Goal: Information Seeking & Learning: Learn about a topic

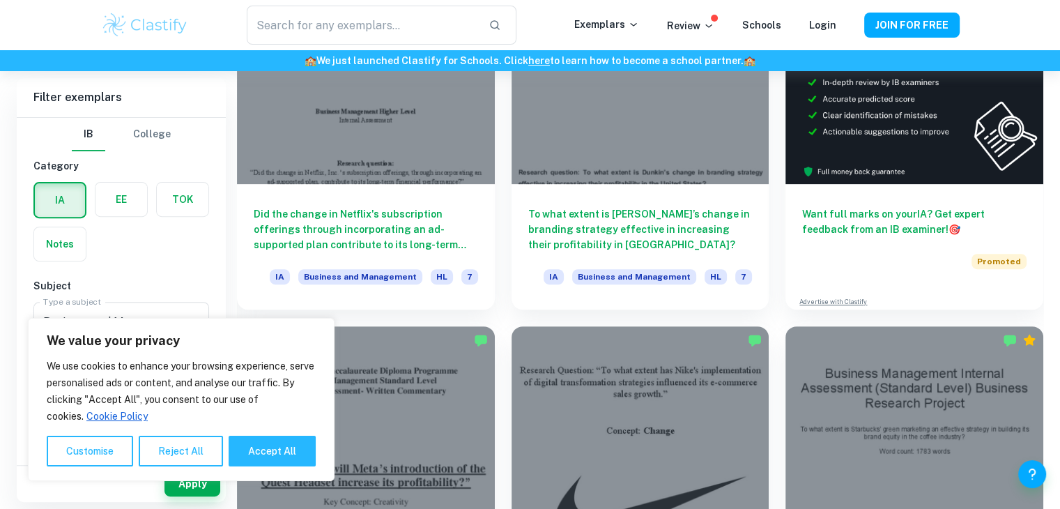
scroll to position [480, 0]
click at [278, 457] on button "Accept All" at bounding box center [272, 451] width 87 height 31
checkbox input "true"
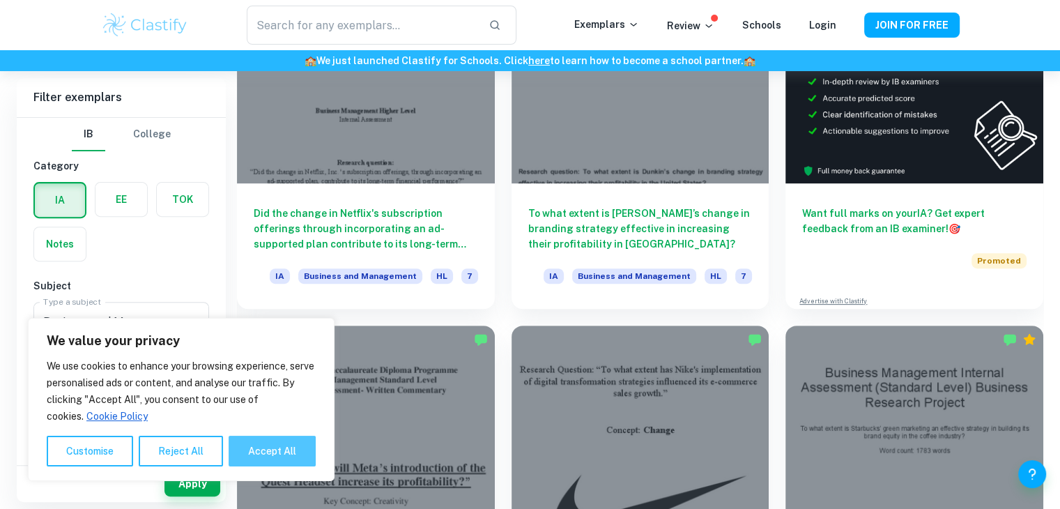
checkbox input "true"
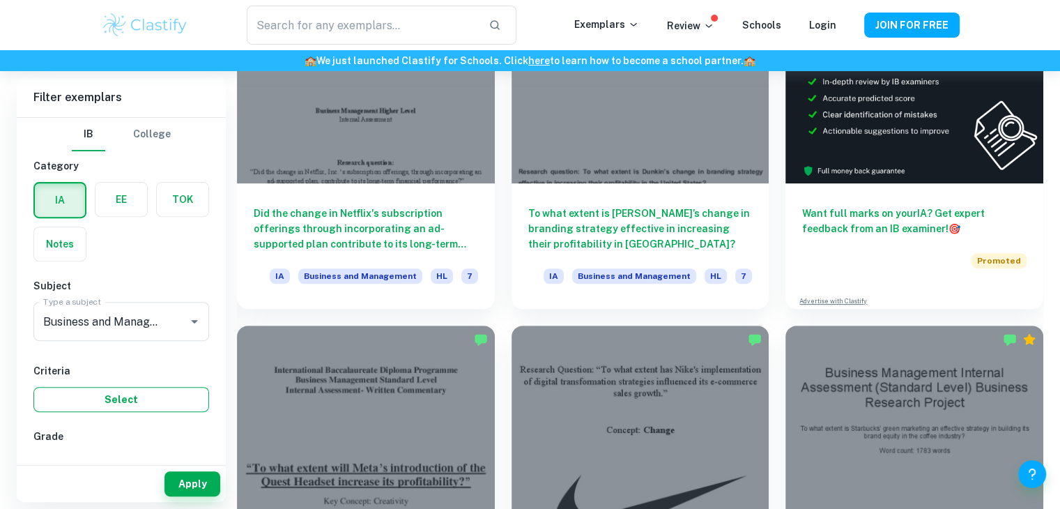
drag, startPoint x: 155, startPoint y: 414, endPoint x: 148, endPoint y: 402, distance: 13.7
click at [148, 402] on button "Select" at bounding box center [121, 399] width 176 height 25
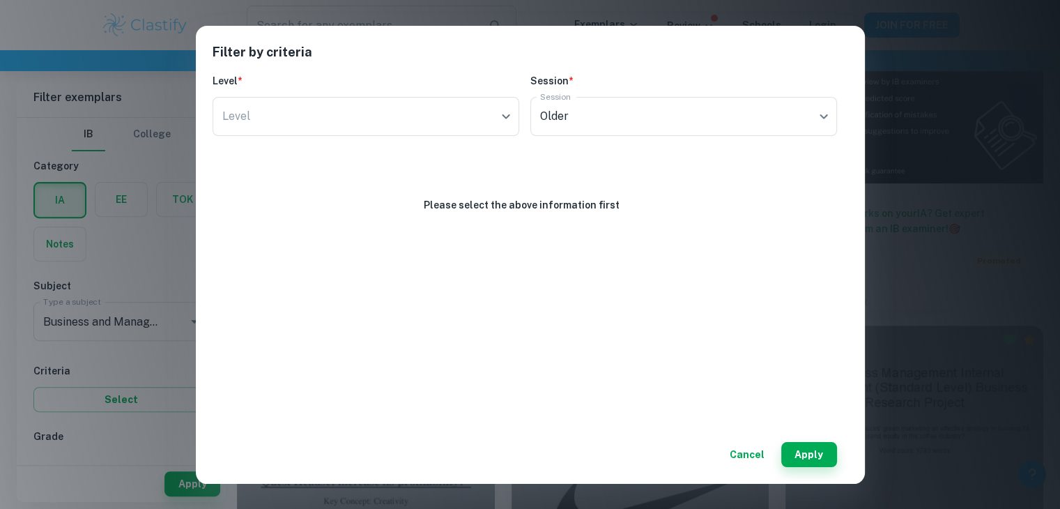
click at [1012, 337] on div "Filter by criteria Level * Level ​ Level Session * Session Older current Sessio…" at bounding box center [530, 254] width 1060 height 509
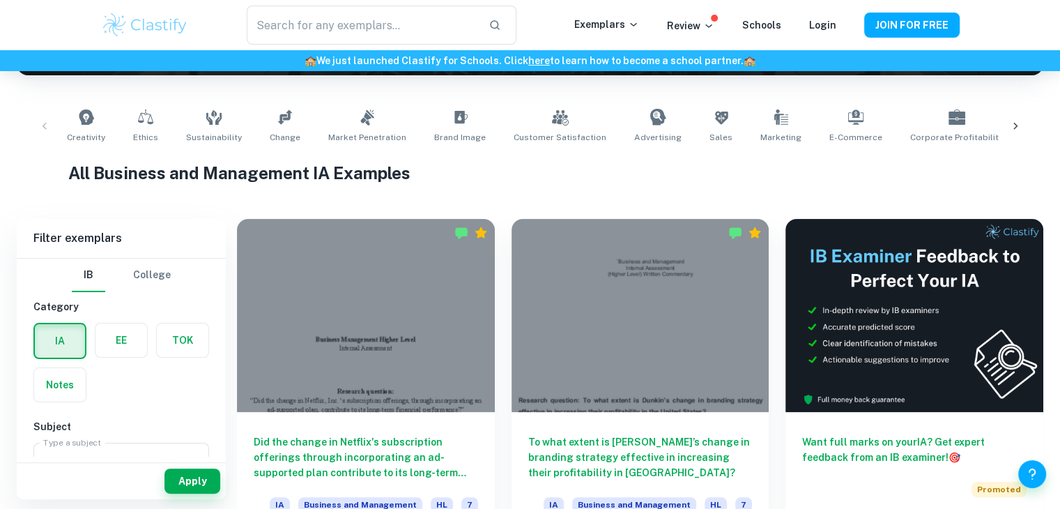
scroll to position [248, 0]
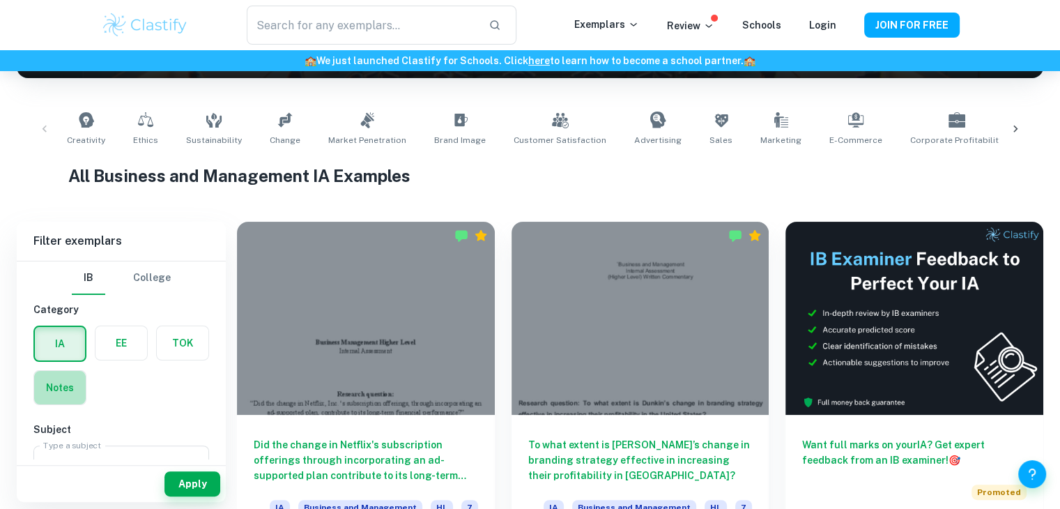
click at [49, 395] on label "button" at bounding box center [60, 387] width 52 height 33
click at [0, 0] on input "radio" at bounding box center [0, 0] width 0 height 0
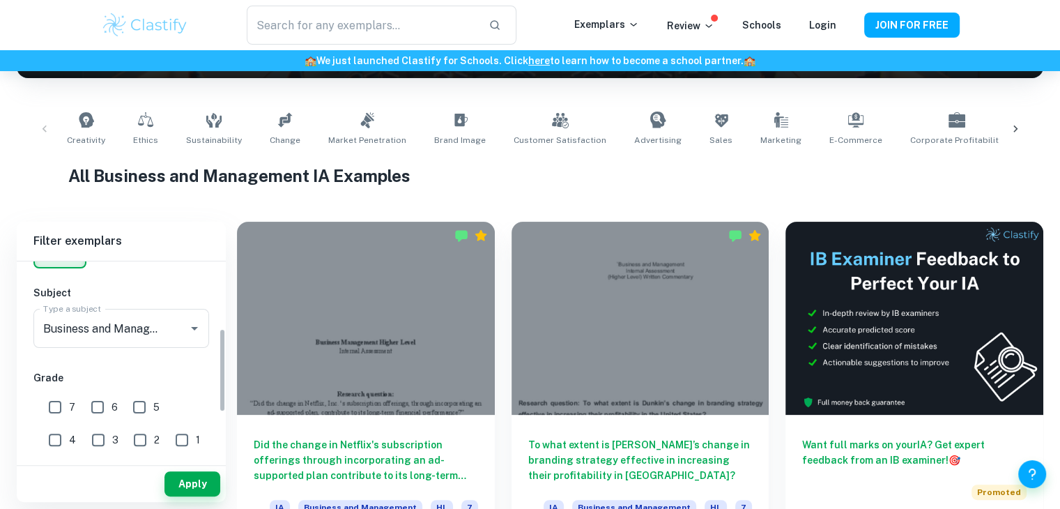
scroll to position [170, 0]
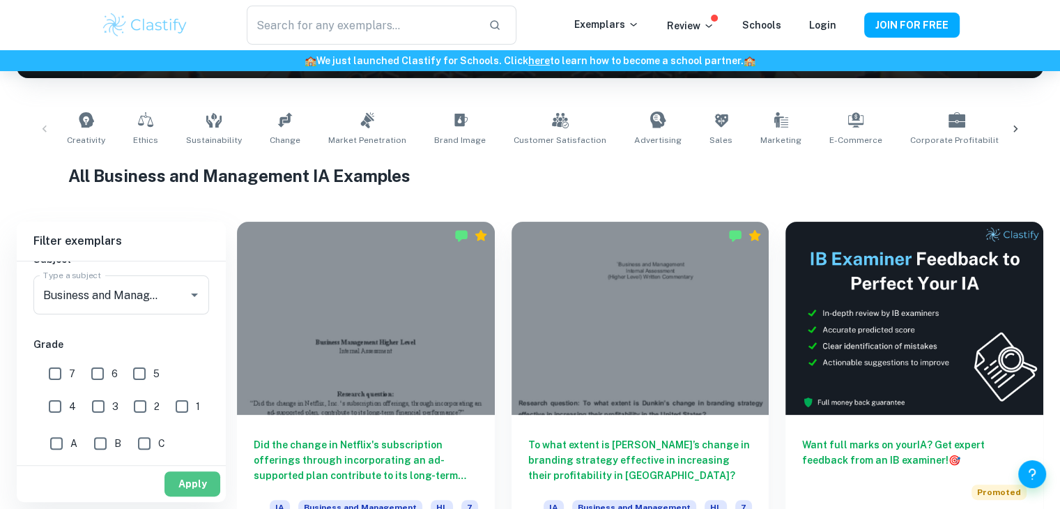
click at [191, 476] on button "Apply" at bounding box center [192, 483] width 56 height 25
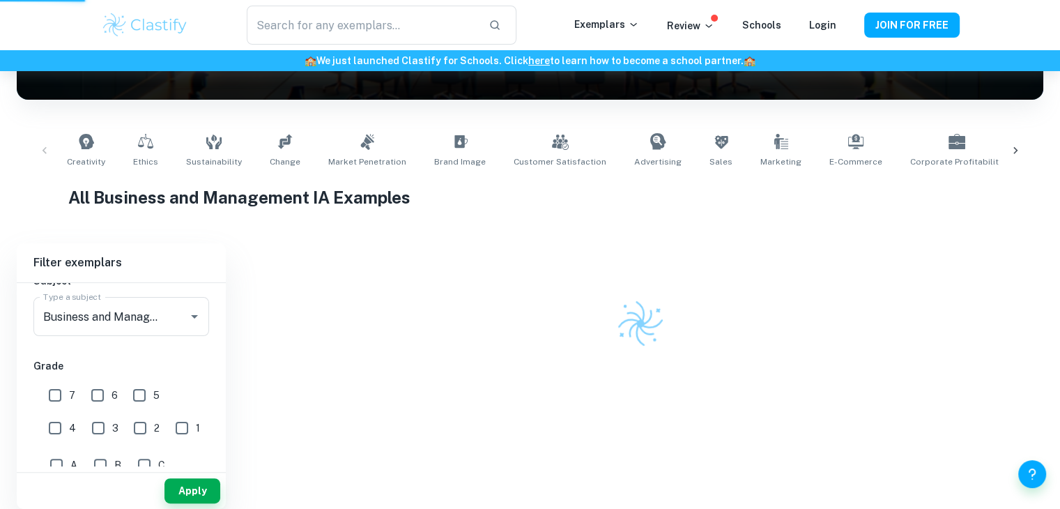
scroll to position [220, 0]
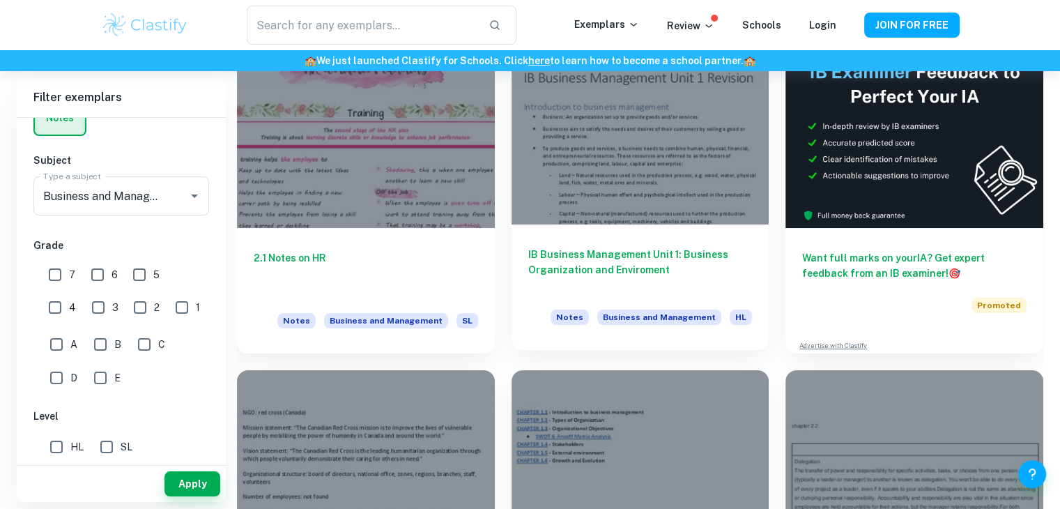
scroll to position [141, 0]
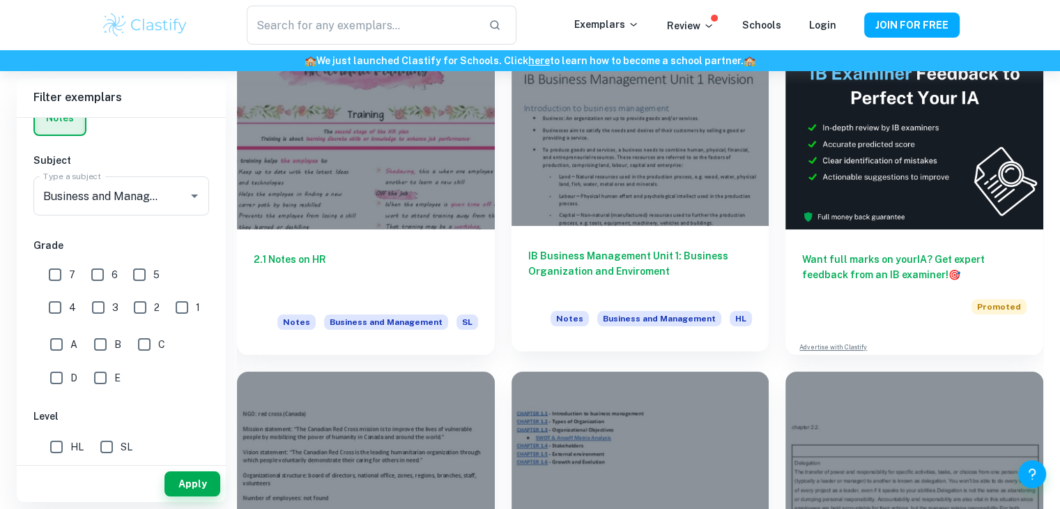
click at [615, 199] on div at bounding box center [641, 129] width 258 height 193
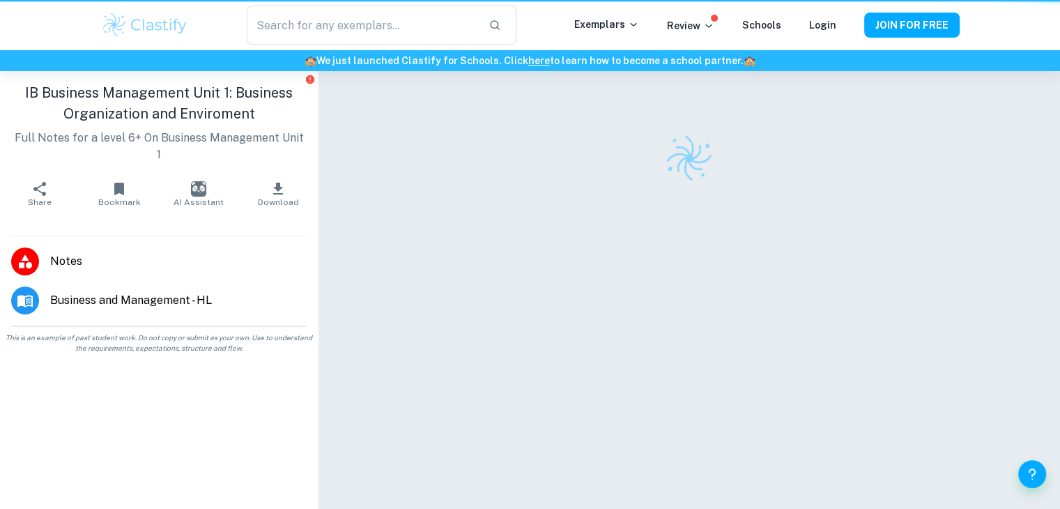
click at [615, 199] on div at bounding box center [689, 310] width 643 height 478
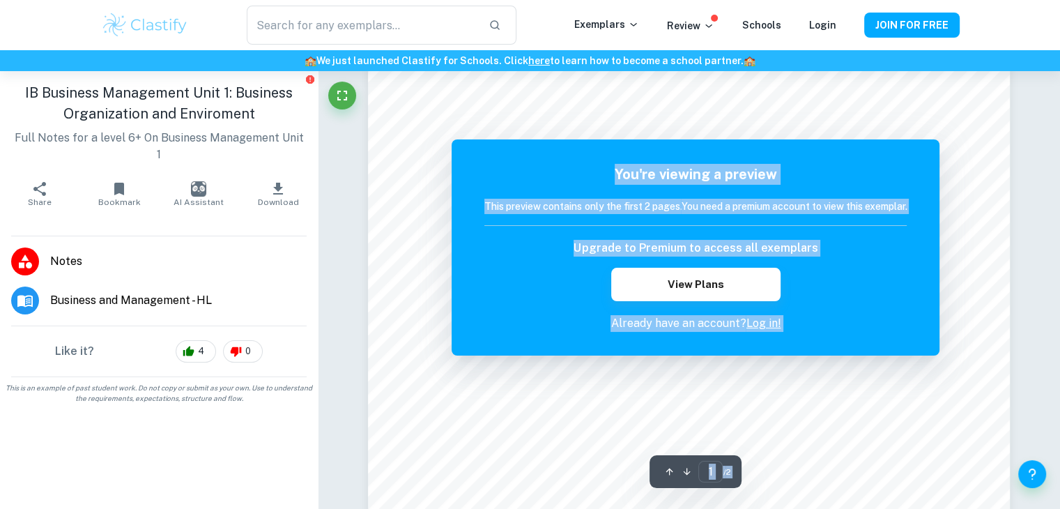
scroll to position [40, 0]
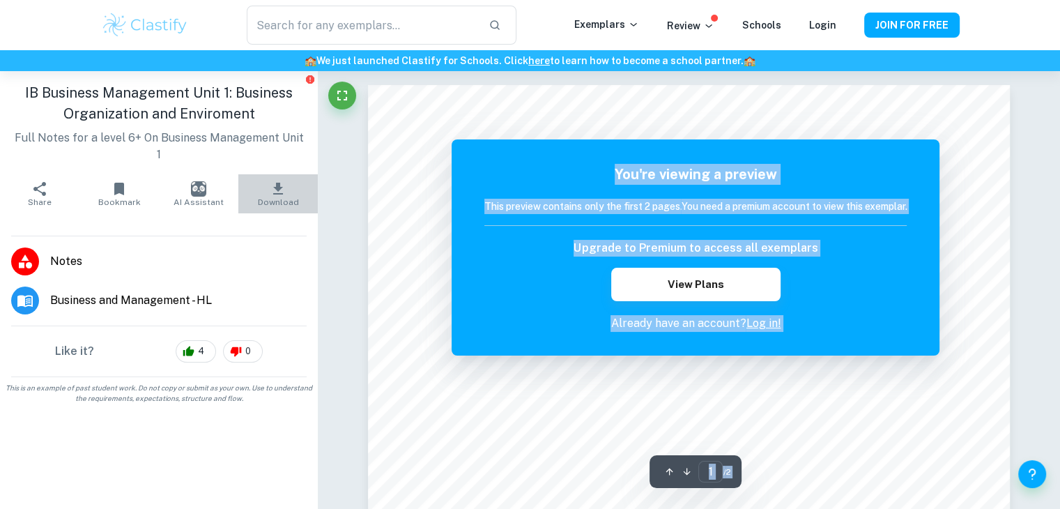
click at [282, 181] on icon "button" at bounding box center [278, 189] width 17 height 17
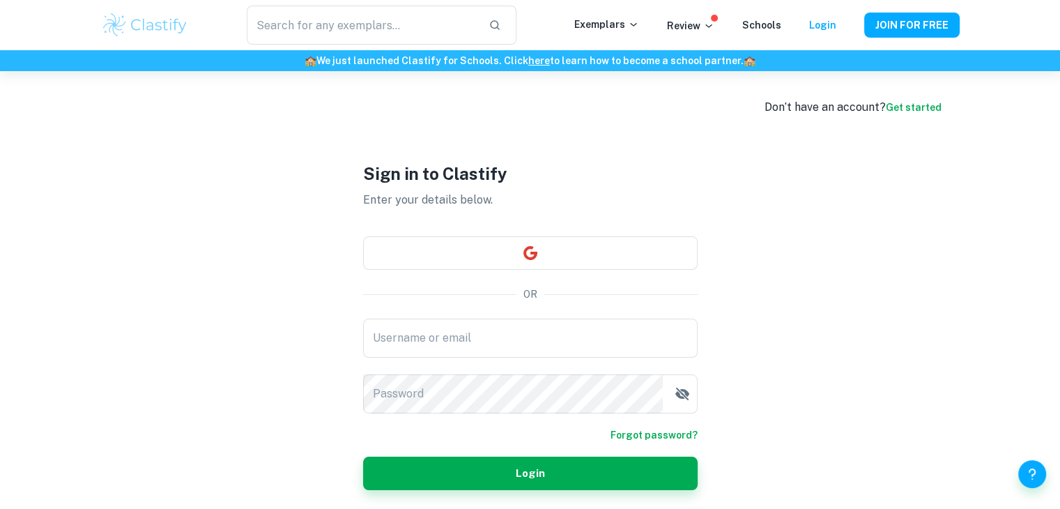
scroll to position [71, 0]
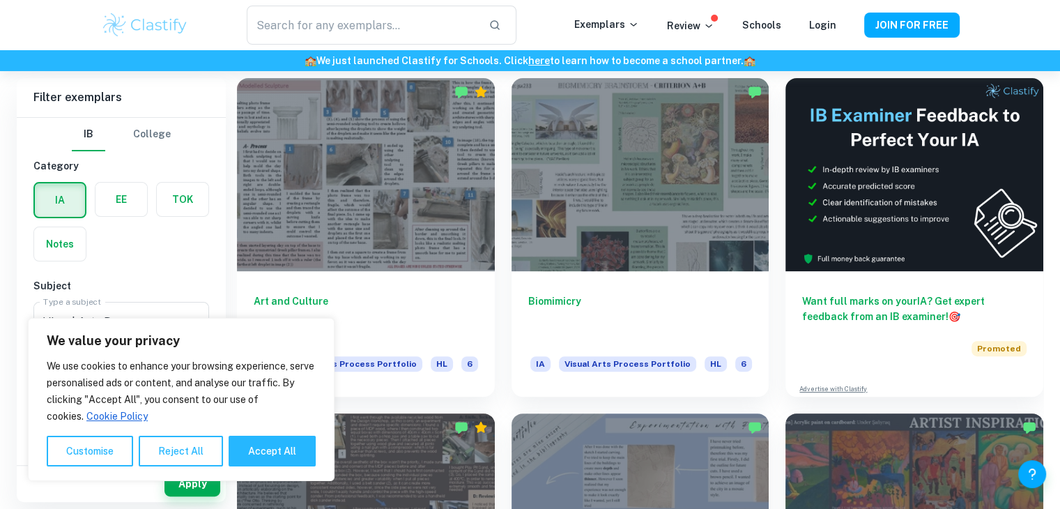
scroll to position [323, 0]
click at [270, 450] on button "Accept All" at bounding box center [272, 451] width 87 height 31
checkbox input "true"
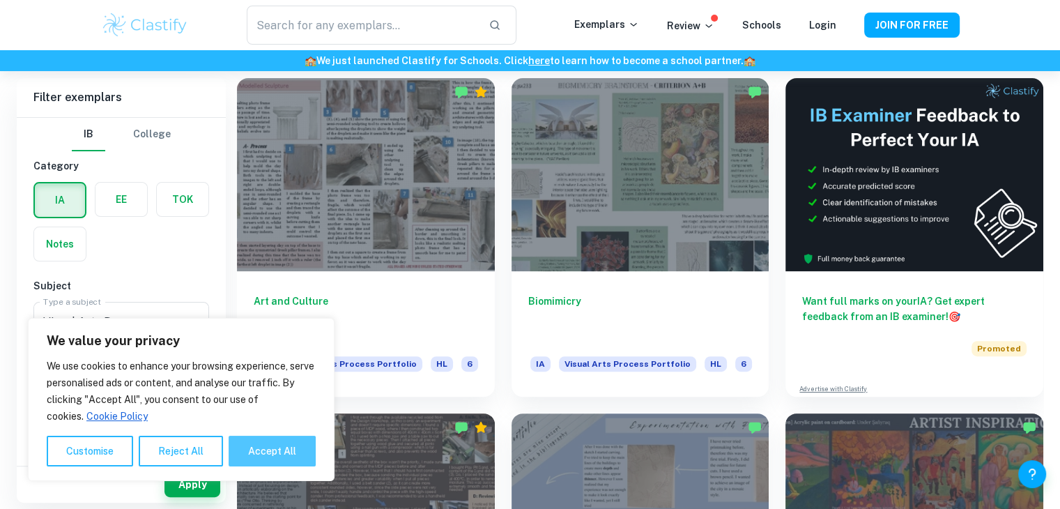
checkbox input "true"
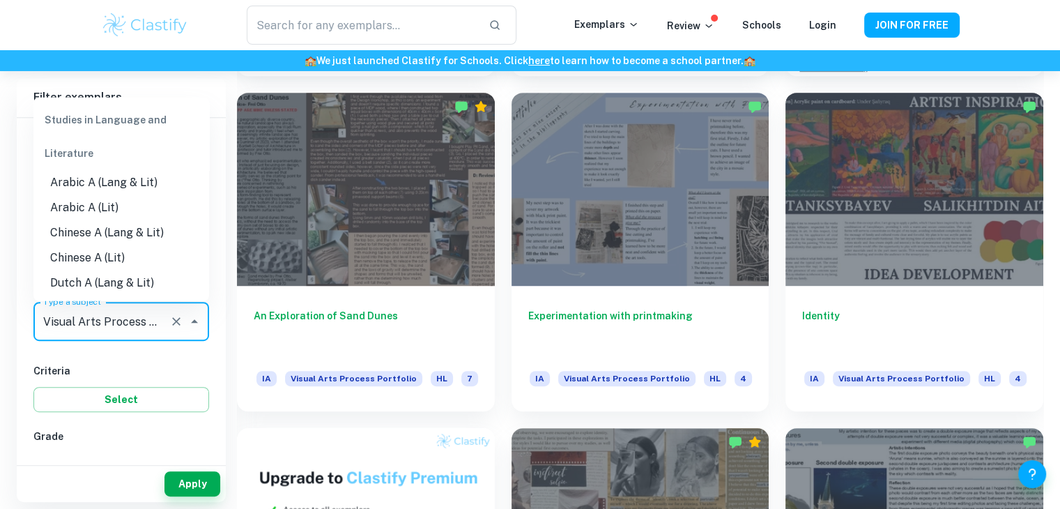
scroll to position [1993, 0]
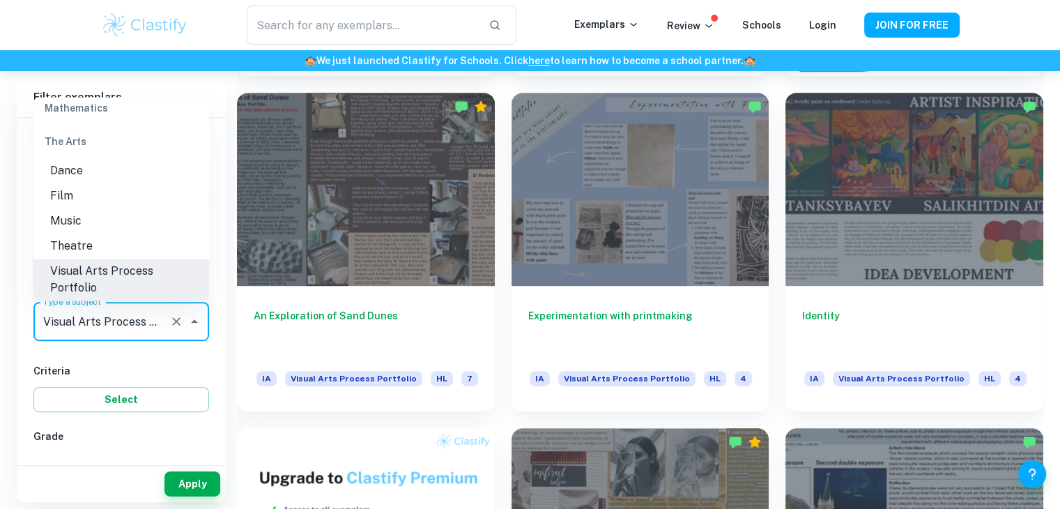
click at [120, 324] on input "Visual Arts Process Portfolio" at bounding box center [102, 321] width 124 height 26
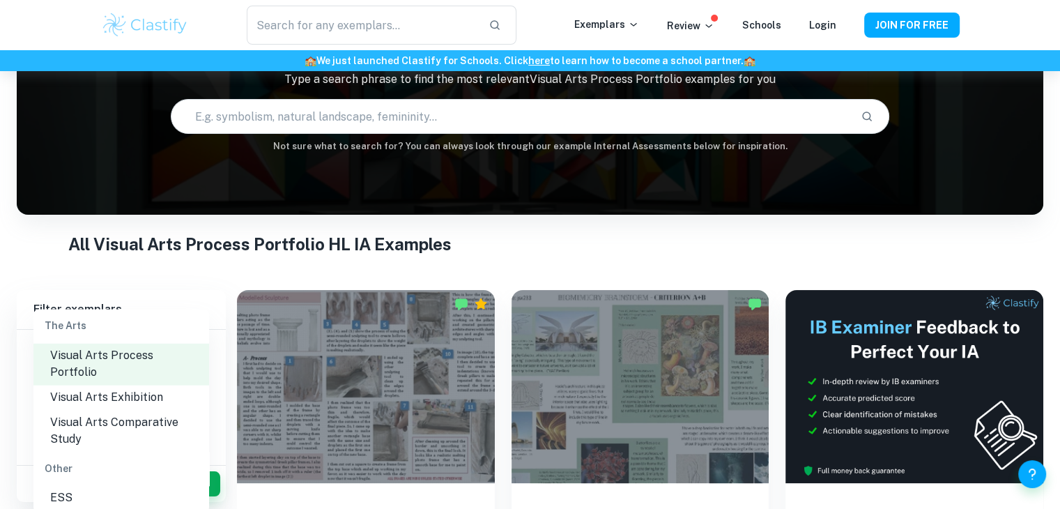
scroll to position [2120, 0]
click at [107, 433] on li "Visual Arts Comparative Study" at bounding box center [121, 432] width 176 height 42
type input "Visual Arts Comparative Study"
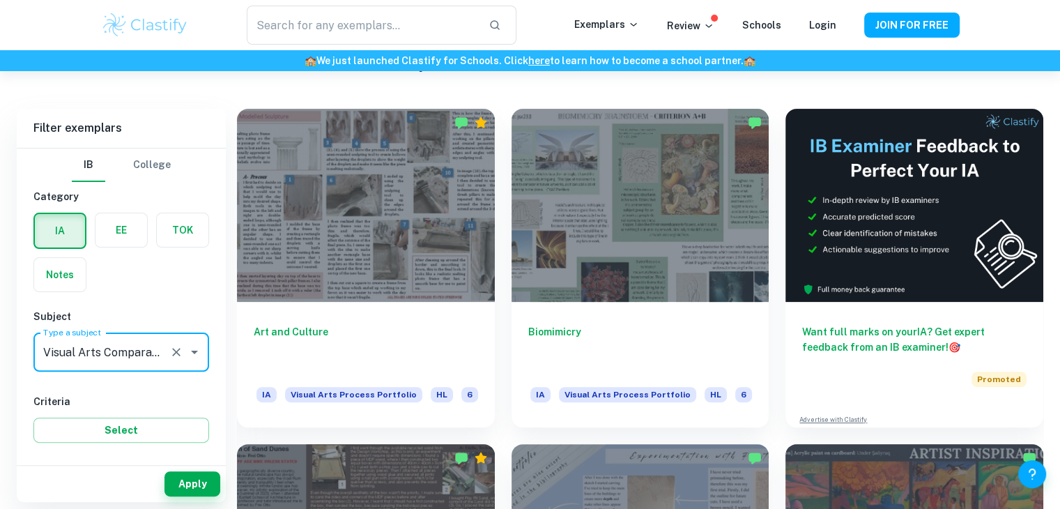
scroll to position [293, 0]
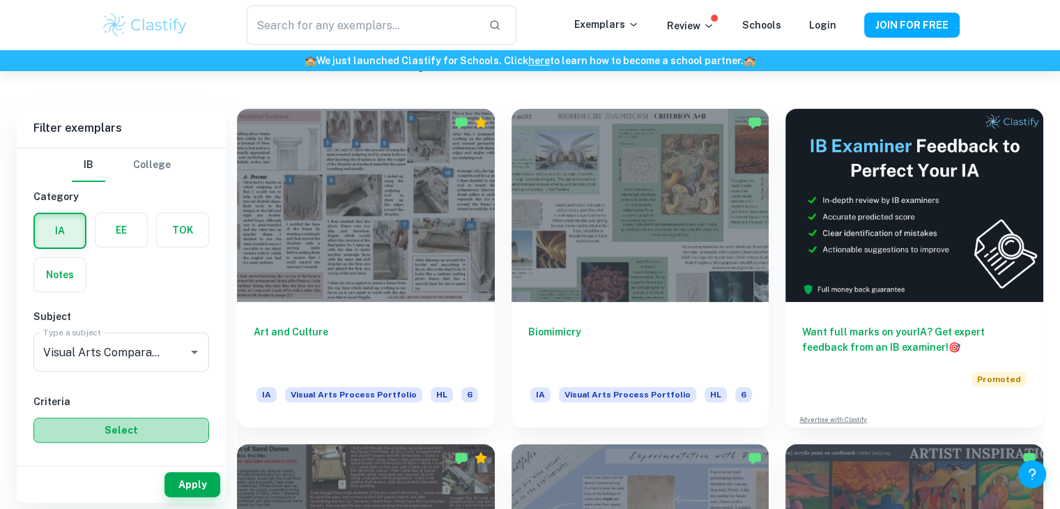
click at [139, 424] on button "Select" at bounding box center [121, 429] width 176 height 25
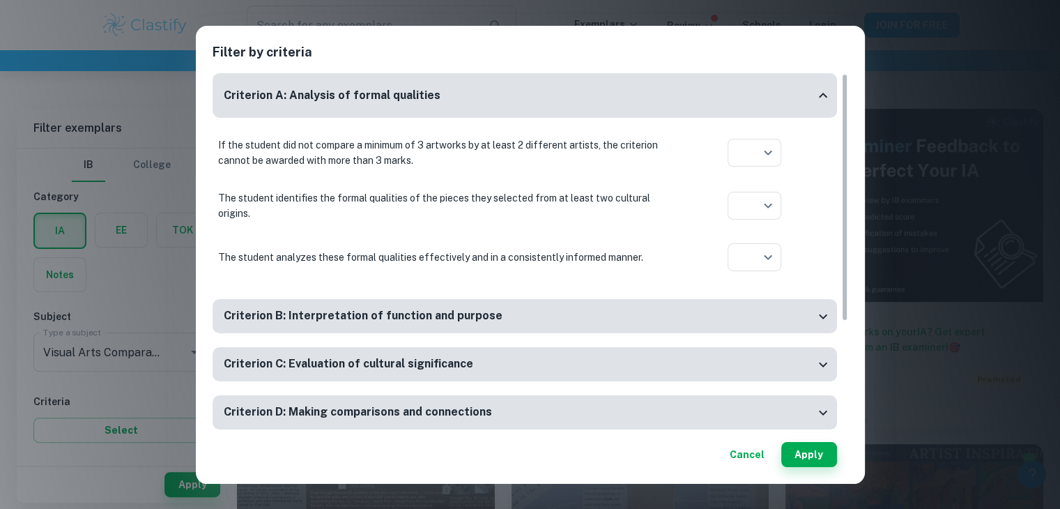
click at [909, 86] on div "Filter by criteria Criterion A: Analysis of formal qualities If the student did…" at bounding box center [530, 254] width 1060 height 509
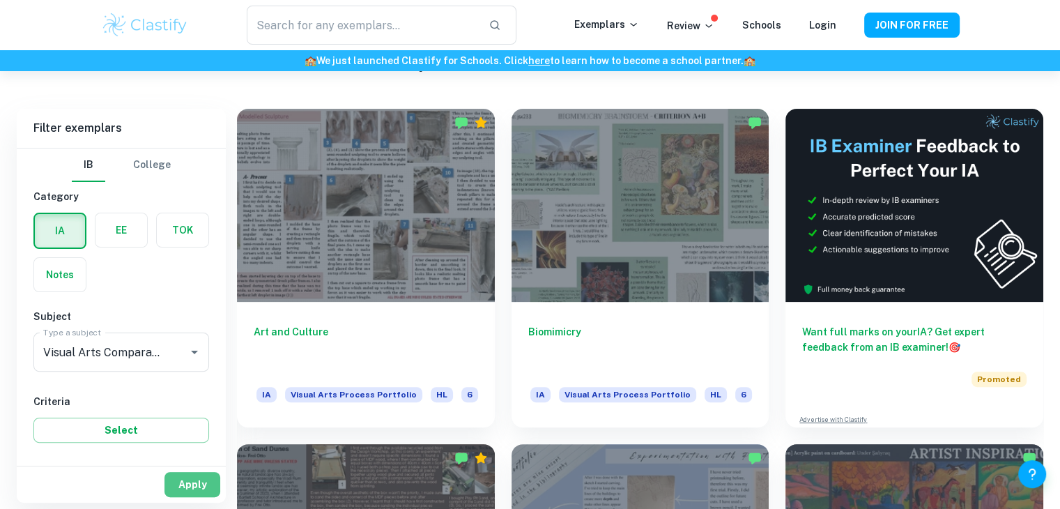
click at [197, 475] on button "Apply" at bounding box center [192, 484] width 56 height 25
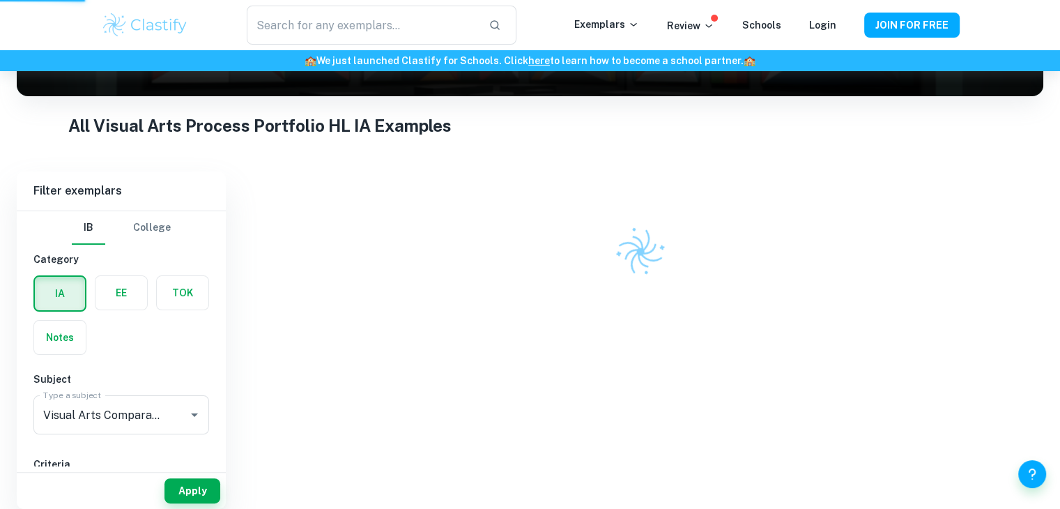
scroll to position [223, 0]
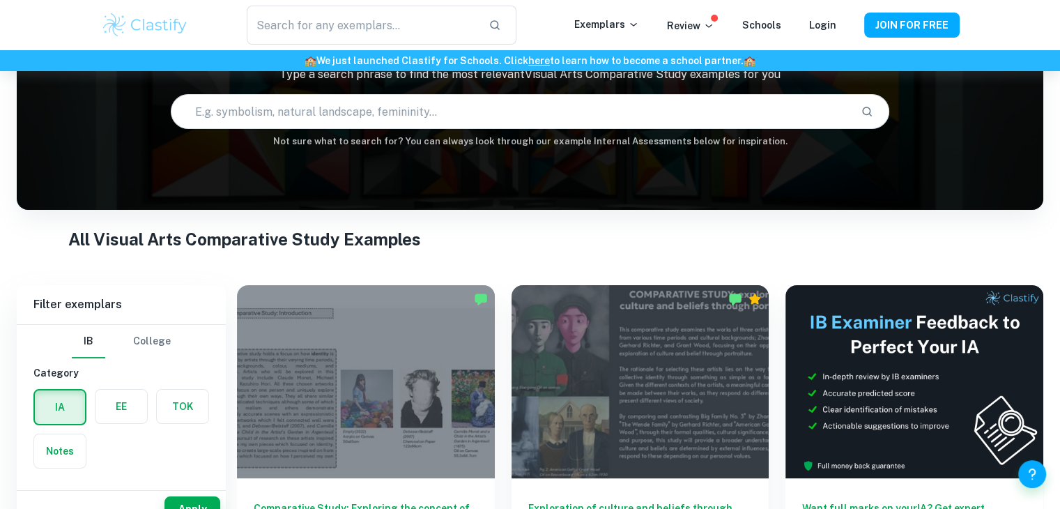
scroll to position [234, 0]
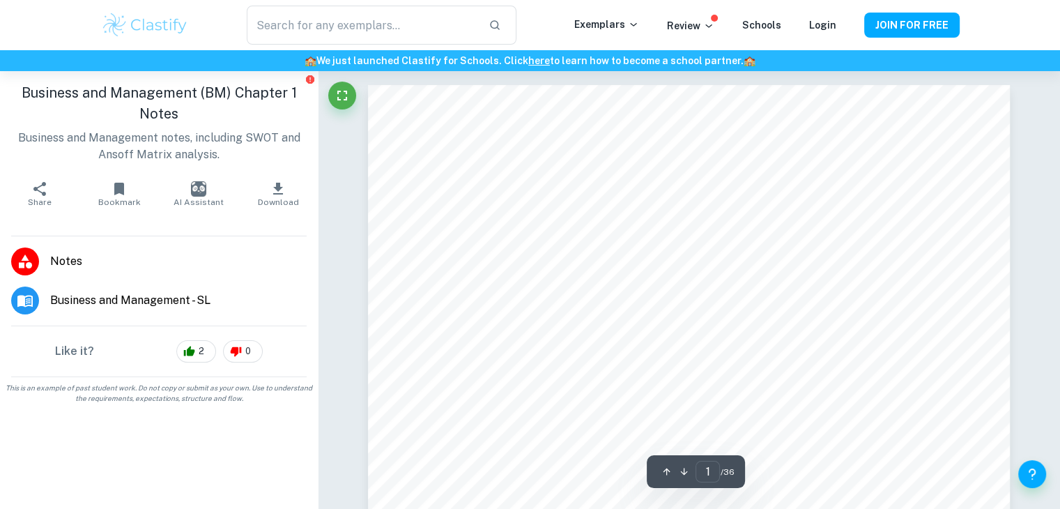
click at [680, 473] on icon "button" at bounding box center [684, 471] width 10 height 10
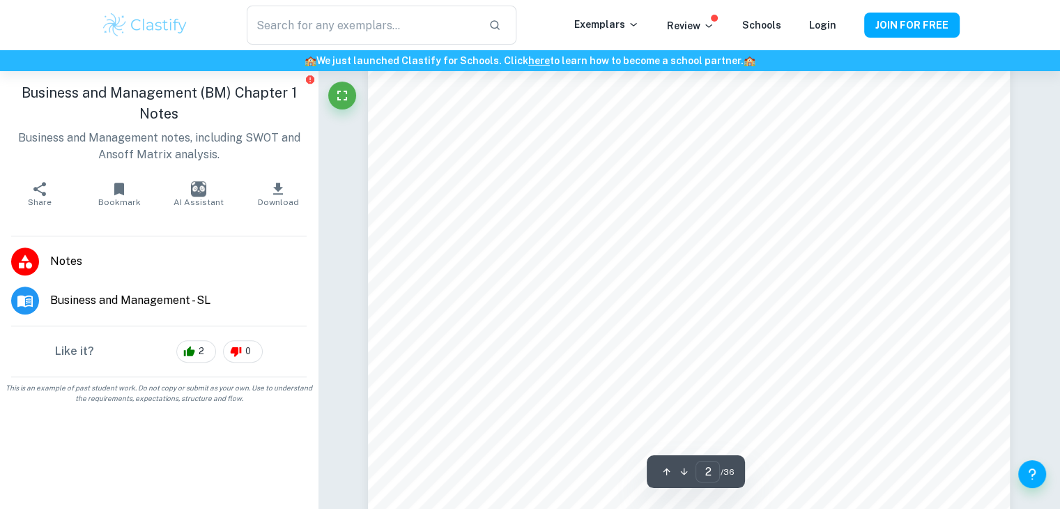
scroll to position [1043, 0]
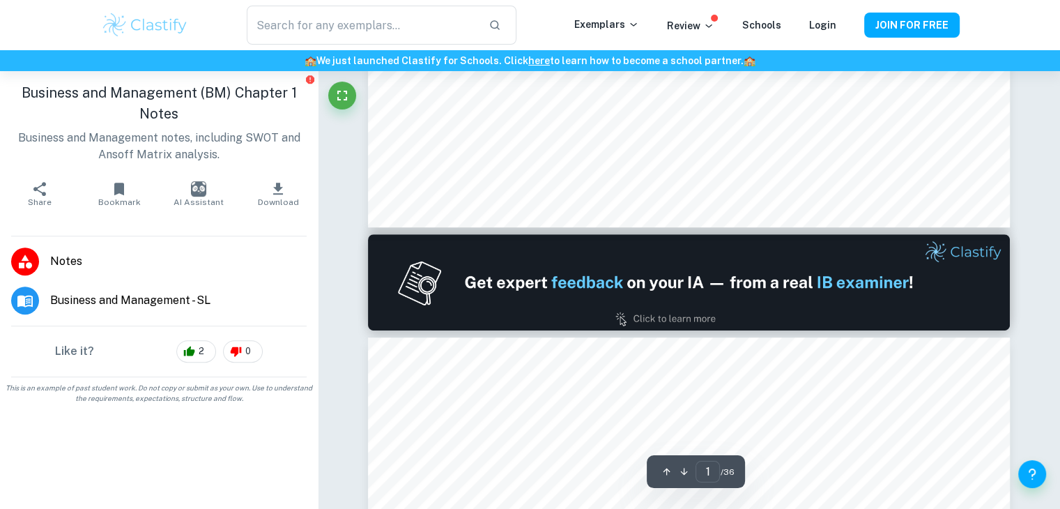
type input "2"
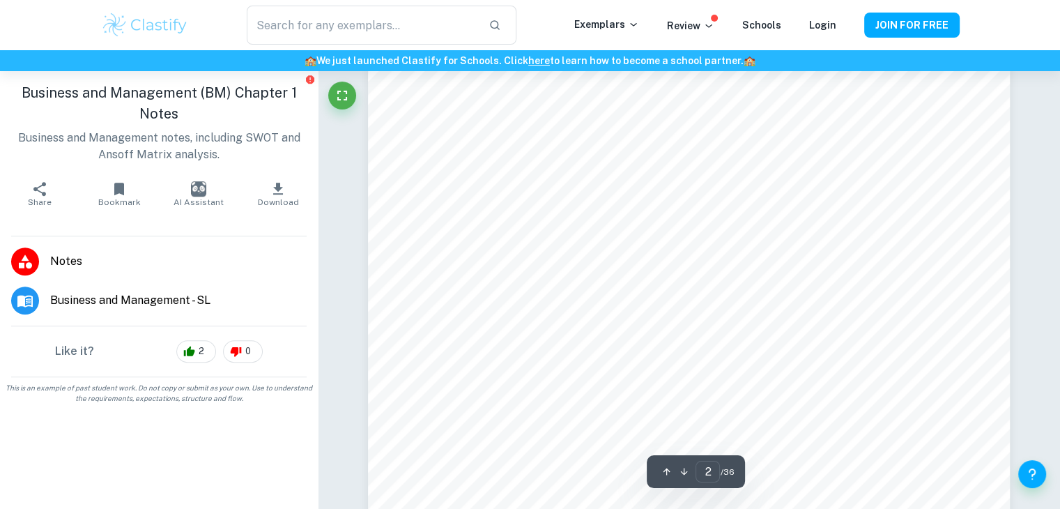
scroll to position [1057, 0]
